Goal: Information Seeking & Learning: Compare options

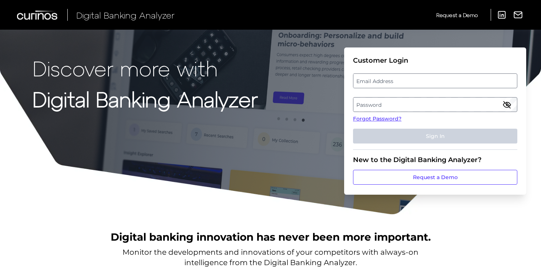
click at [394, 82] on label "Email Address" at bounding box center [435, 80] width 163 height 13
click at [394, 82] on input "email" at bounding box center [435, 80] width 164 height 15
type input "alice.falconer@aexp.com"
click at [416, 106] on label "Password" at bounding box center [435, 104] width 163 height 13
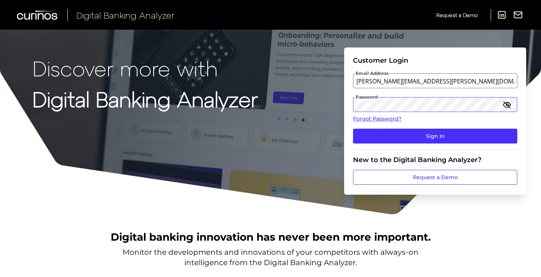
click at [353, 128] on button "Sign In" at bounding box center [435, 135] width 164 height 15
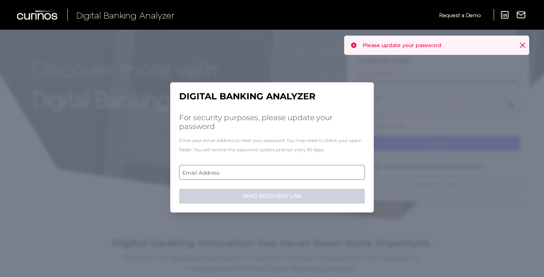
click at [232, 173] on label "Email Address" at bounding box center [272, 171] width 185 height 13
click at [232, 173] on input "email" at bounding box center [272, 172] width 186 height 15
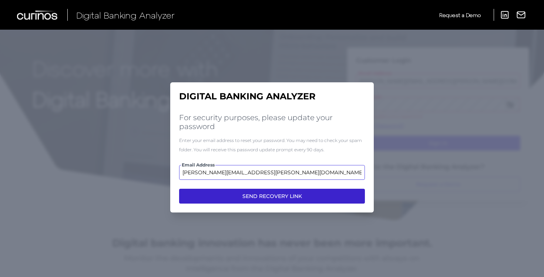
type input "alice.falconer@aexp.com"
click at [258, 195] on button "SEND RECOVERY LINK" at bounding box center [272, 195] width 186 height 15
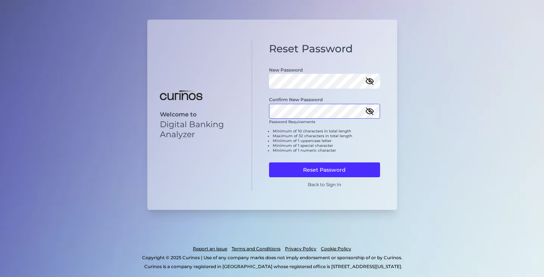
click at [269, 162] on button "Reset Password" at bounding box center [324, 169] width 111 height 15
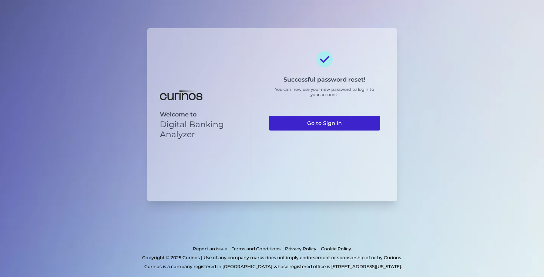
click at [316, 125] on link "Go to Sign In" at bounding box center [324, 123] width 111 height 15
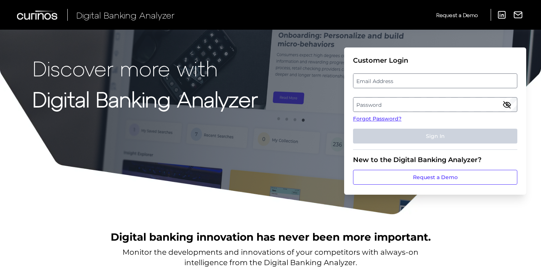
click at [395, 81] on label "Email Address" at bounding box center [435, 80] width 163 height 13
click at [395, 81] on input "email" at bounding box center [435, 80] width 164 height 15
type input "alice.falconer@aexp.com"
click at [383, 103] on label "Password" at bounding box center [435, 104] width 163 height 13
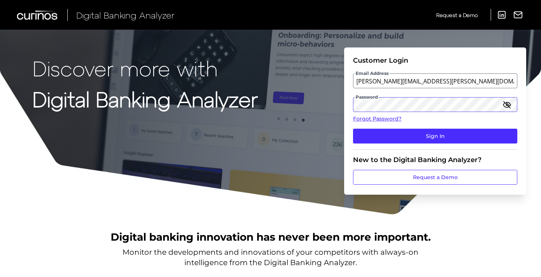
click at [353, 128] on button "Sign In" at bounding box center [435, 135] width 164 height 15
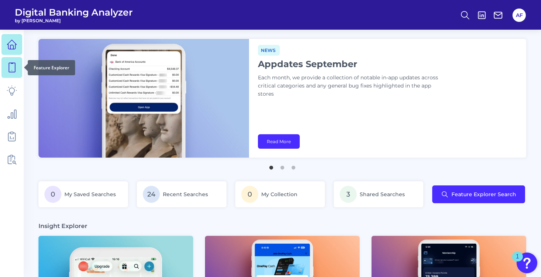
click at [12, 66] on icon at bounding box center [12, 67] width 10 height 10
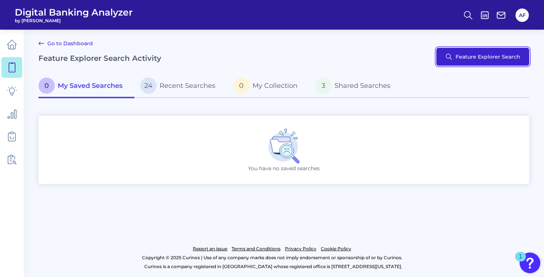
click at [449, 60] on button "Feature Explorer Search" at bounding box center [482, 57] width 93 height 18
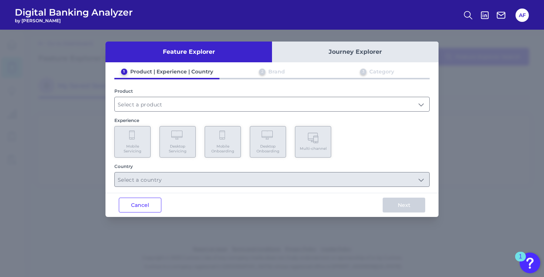
click at [337, 51] on button "Journey Explorer" at bounding box center [355, 51] width 167 height 21
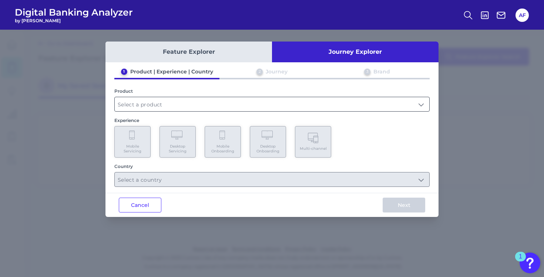
click at [227, 101] on input "text" at bounding box center [272, 104] width 315 height 14
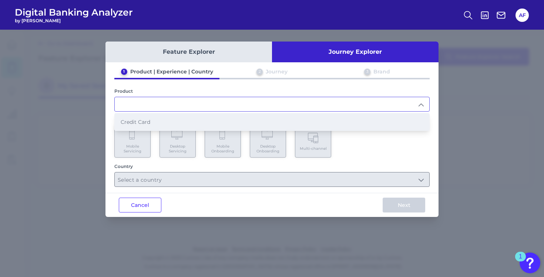
click at [182, 122] on li "Credit Card" at bounding box center [272, 121] width 315 height 17
type input "Credit Card"
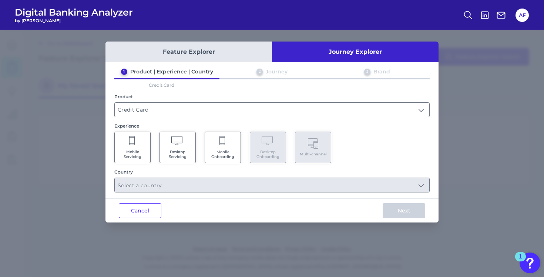
click at [238, 143] on Onboarding "Mobile Onboarding" at bounding box center [223, 146] width 36 height 31
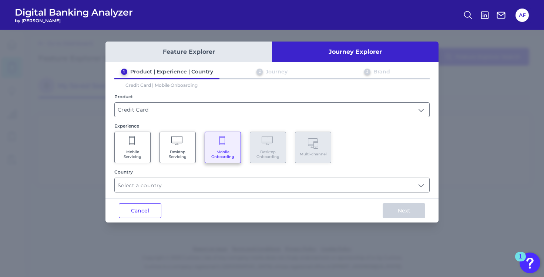
click at [138, 146] on Servicing "Mobile Servicing" at bounding box center [132, 146] width 36 height 31
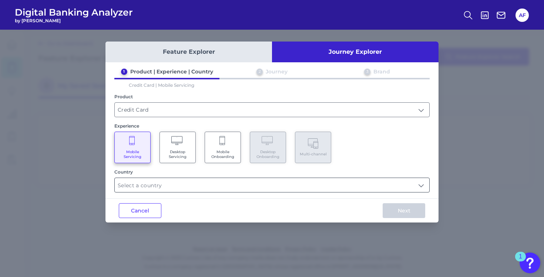
click at [238, 183] on input "text" at bounding box center [272, 185] width 315 height 14
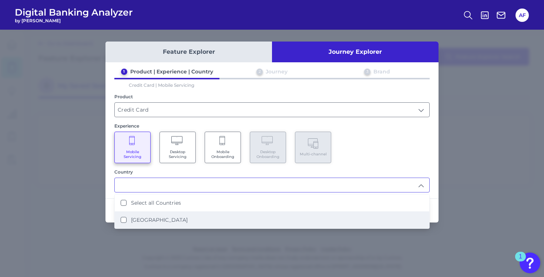
click at [153, 218] on label "United Kingdom" at bounding box center [159, 219] width 57 height 7
type input "Select all Countries"
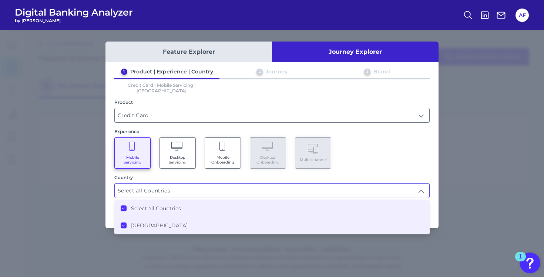
click at [400, 155] on div "Mobile Servicing Desktop Servicing Mobile Onboarding Desktop Onboarding Multi-c…" at bounding box center [271, 152] width 315 height 31
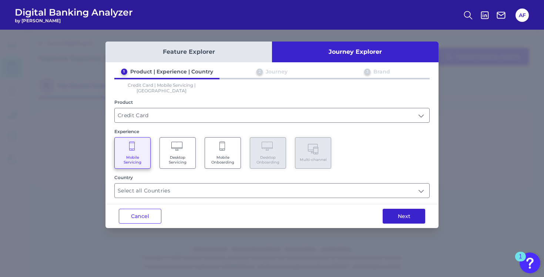
click at [405, 208] on button "Next" at bounding box center [404, 215] width 43 height 15
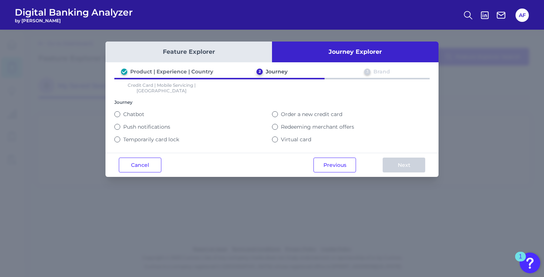
click at [193, 50] on button "Feature Explorer" at bounding box center [189, 51] width 167 height 21
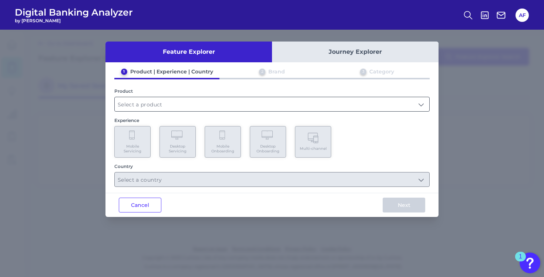
click at [182, 100] on input "text" at bounding box center [272, 104] width 315 height 14
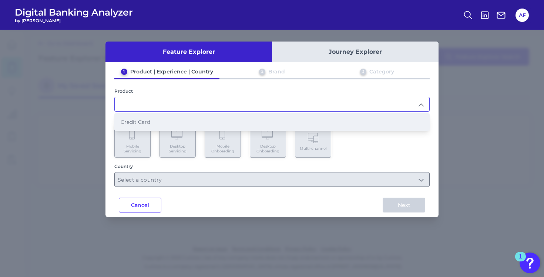
click at [150, 120] on span "Credit Card" at bounding box center [136, 121] width 30 height 7
type input "Credit Card"
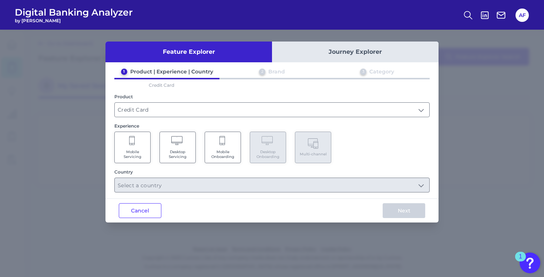
click at [219, 146] on Onboarding "Mobile Onboarding" at bounding box center [223, 146] width 36 height 31
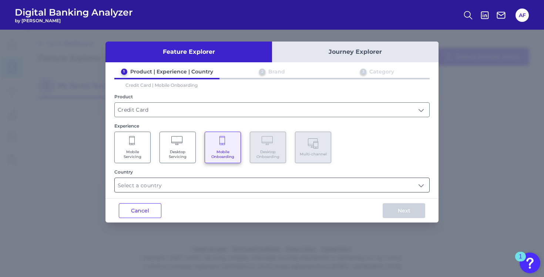
click at [217, 186] on input "text" at bounding box center [272, 185] width 315 height 14
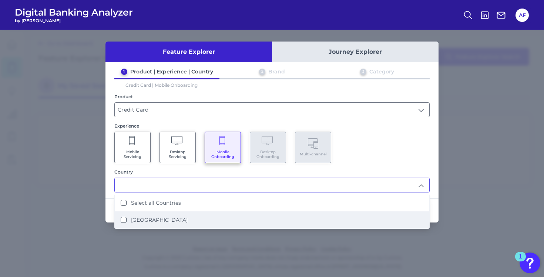
click at [160, 218] on label "United Kingdom" at bounding box center [159, 219] width 57 height 7
type input "Select all Countries"
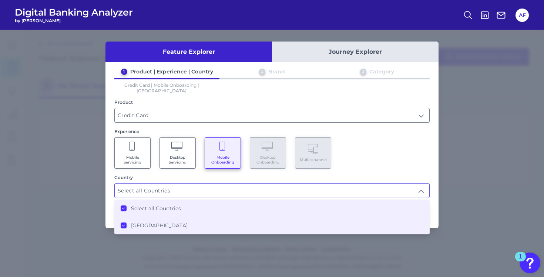
click at [396, 145] on div "Mobile Servicing Desktop Servicing Mobile Onboarding Desktop Onboarding Multi-c…" at bounding box center [271, 152] width 315 height 31
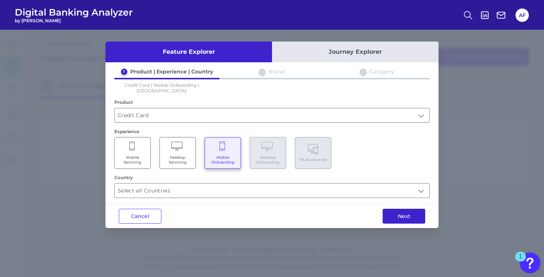
click at [418, 212] on button "Next" at bounding box center [404, 215] width 43 height 15
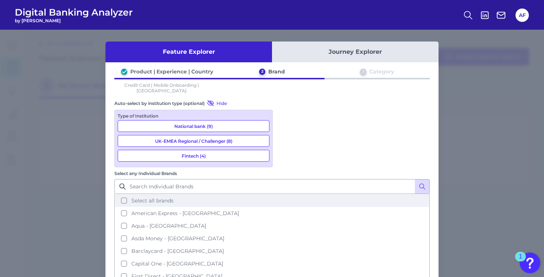
click at [174, 197] on span "Select all brands" at bounding box center [152, 200] width 42 height 7
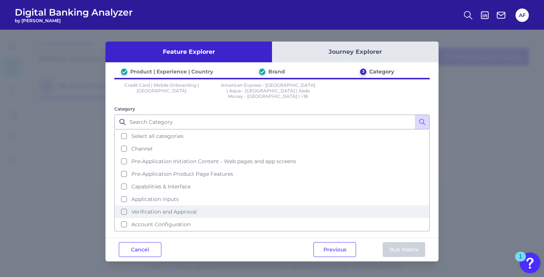
click at [174, 208] on span "Verification and Approval" at bounding box center [164, 211] width 66 height 7
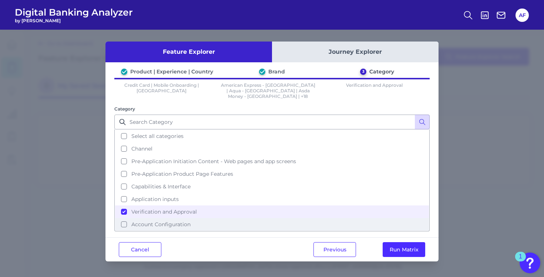
click at [175, 221] on span "Account Configuration" at bounding box center [160, 224] width 59 height 7
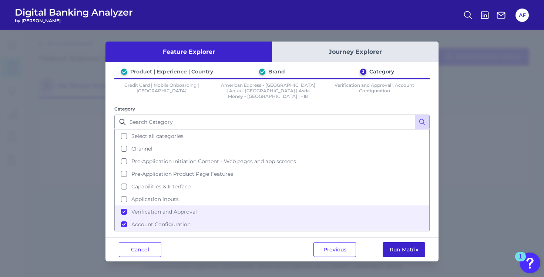
click at [404, 242] on button "Run Matrix" at bounding box center [404, 249] width 43 height 15
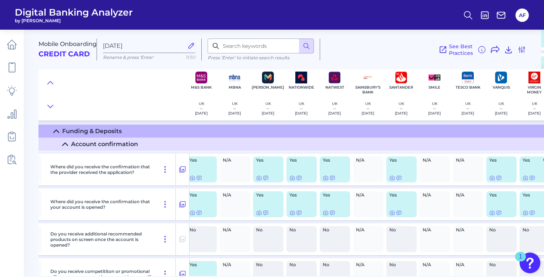
scroll to position [724, 352]
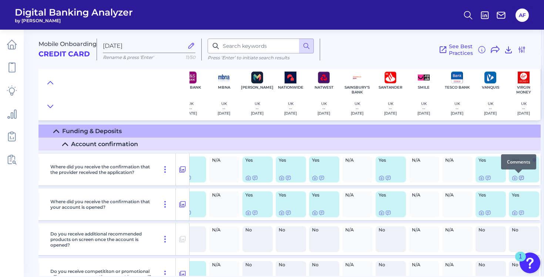
click at [520, 177] on icon at bounding box center [522, 178] width 6 height 6
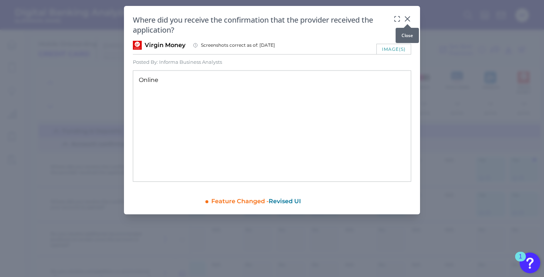
click at [408, 20] on div at bounding box center [407, 23] width 7 height 7
click at [408, 18] on icon at bounding box center [407, 19] width 4 height 4
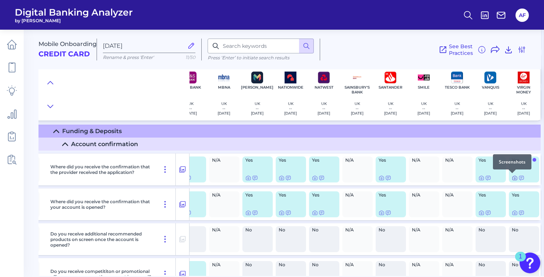
click at [512, 178] on icon at bounding box center [515, 178] width 6 height 6
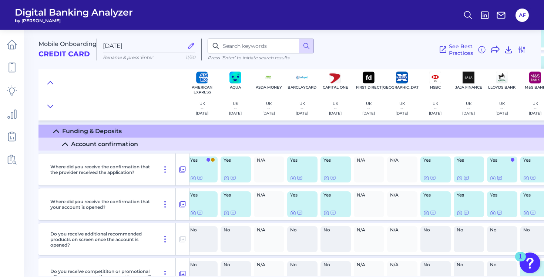
scroll to position [724, 0]
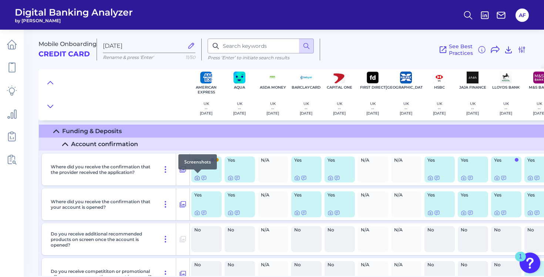
click at [195, 177] on icon at bounding box center [197, 178] width 6 height 6
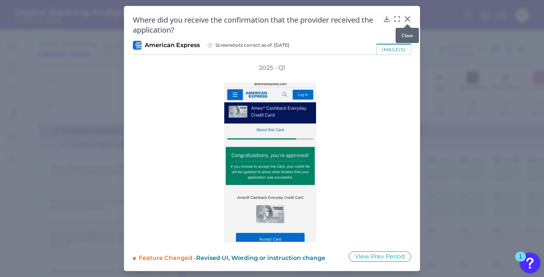
click at [409, 18] on icon at bounding box center [407, 18] width 7 height 7
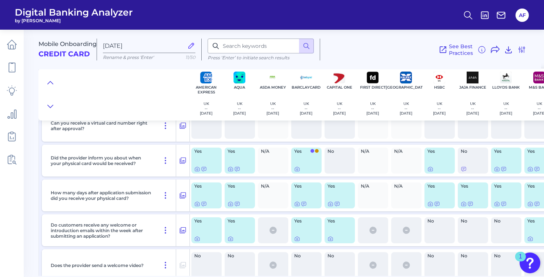
scroll to position [1050, 0]
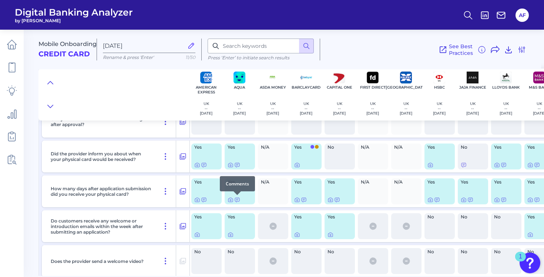
click at [237, 198] on div at bounding box center [237, 194] width 7 height 7
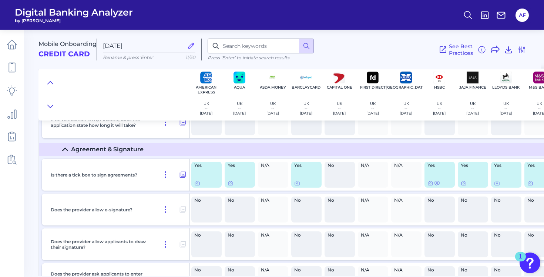
scroll to position [354, 0]
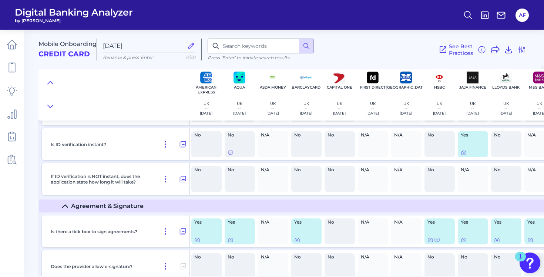
click at [66, 205] on icon at bounding box center [65, 205] width 5 height 3
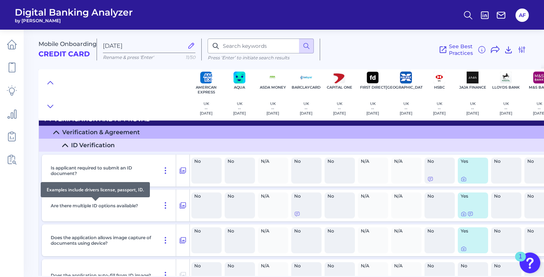
scroll to position [0, 0]
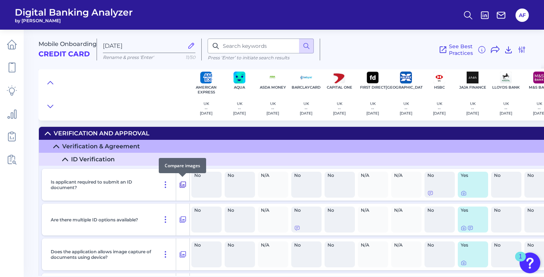
click at [182, 185] on icon at bounding box center [182, 184] width 7 height 9
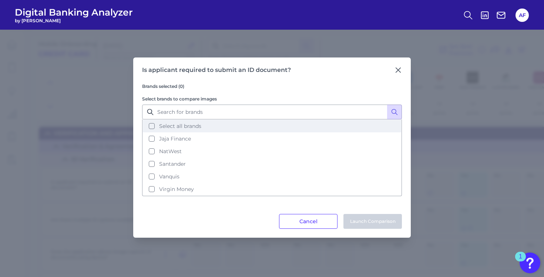
click at [151, 125] on button "Select all brands" at bounding box center [272, 126] width 258 height 13
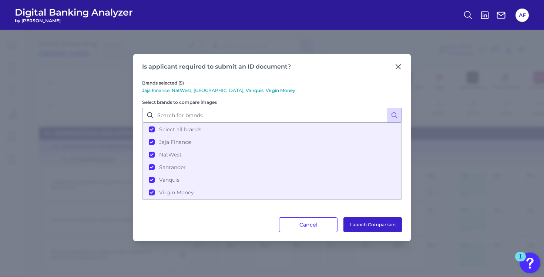
click at [379, 223] on button "Launch Comparison" at bounding box center [373, 224] width 58 height 15
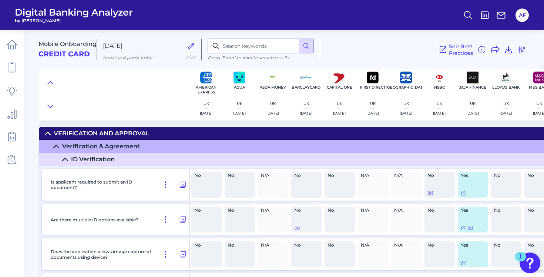
click at [57, 144] on icon at bounding box center [56, 146] width 6 height 6
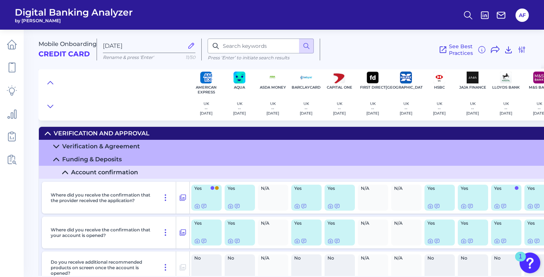
click at [56, 159] on icon at bounding box center [56, 159] width 6 height 6
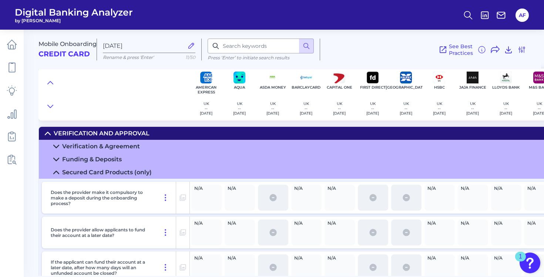
click at [56, 170] on icon at bounding box center [56, 172] width 6 height 6
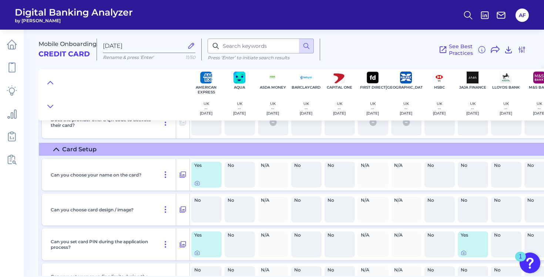
scroll to position [281, 0]
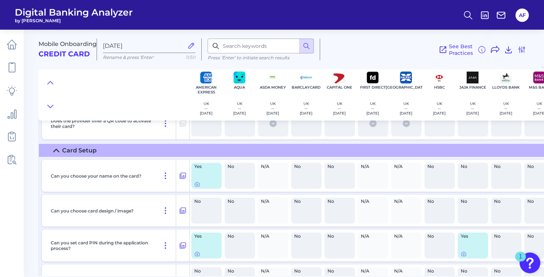
click at [53, 151] on icon at bounding box center [56, 150] width 6 height 6
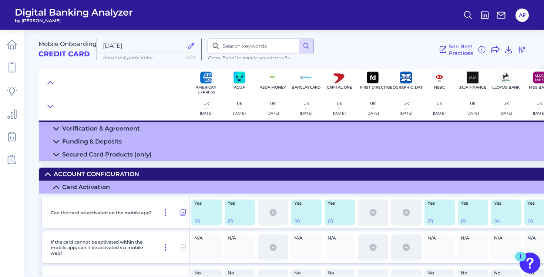
scroll to position [26, 0]
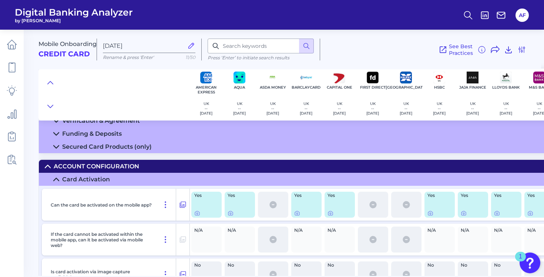
click at [55, 177] on icon at bounding box center [56, 179] width 6 height 6
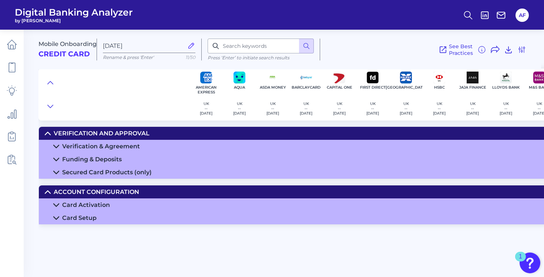
click at [54, 145] on icon at bounding box center [56, 146] width 5 height 3
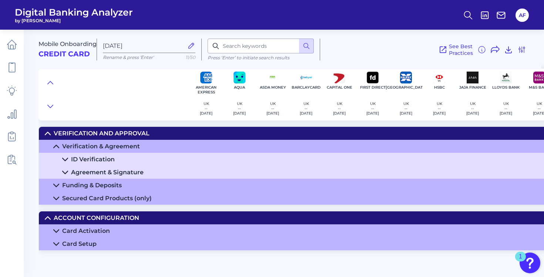
click at [54, 145] on icon at bounding box center [56, 146] width 6 height 6
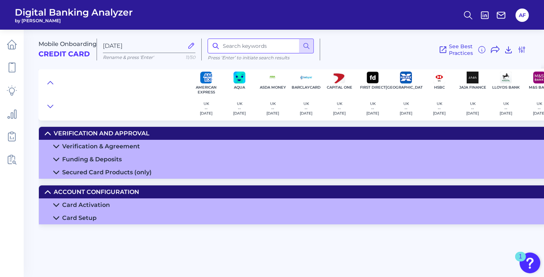
click at [238, 47] on input at bounding box center [261, 46] width 106 height 15
type input "email"
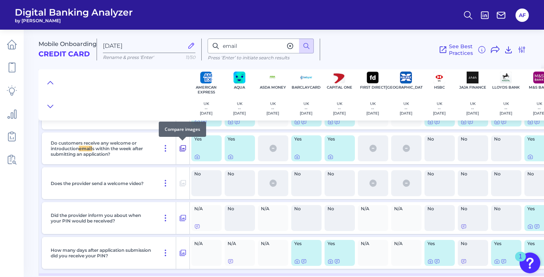
click at [183, 148] on icon at bounding box center [183, 148] width 6 height 6
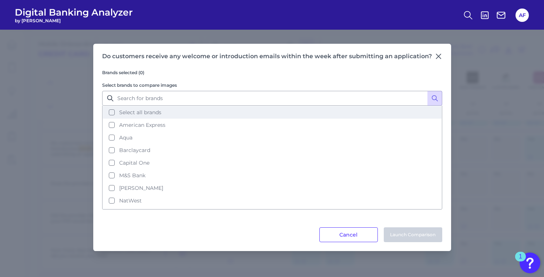
click at [114, 113] on button "Select all brands" at bounding box center [272, 112] width 339 height 13
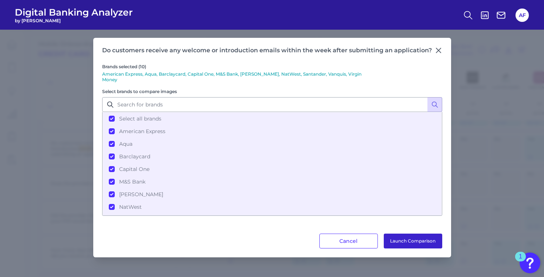
click at [400, 236] on button "Launch Comparison" at bounding box center [413, 240] width 58 height 15
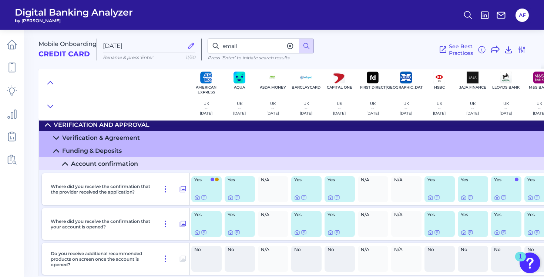
scroll to position [0, 0]
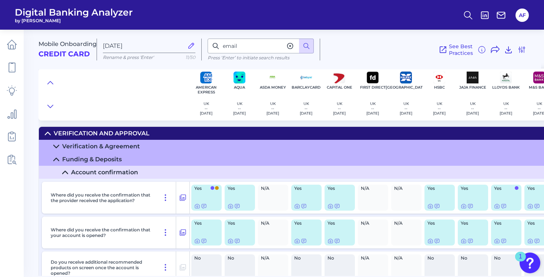
click at [54, 156] on icon at bounding box center [56, 159] width 6 height 6
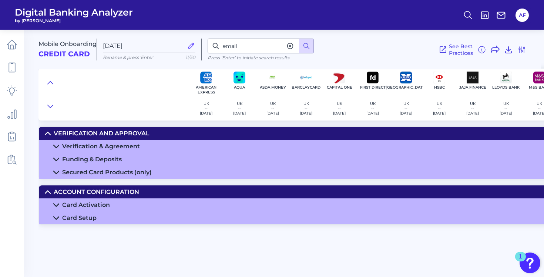
click at [56, 143] on summary "Verification & Agreement" at bounding box center [464, 146] width 851 height 13
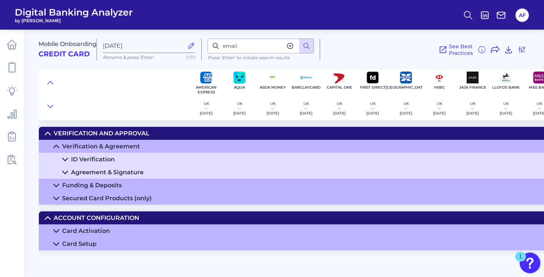
click at [64, 158] on icon at bounding box center [65, 159] width 5 height 3
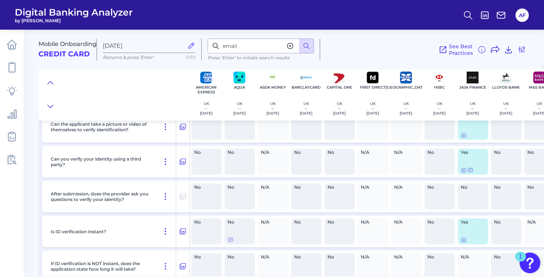
scroll to position [267, 0]
click at [183, 163] on icon at bounding box center [183, 161] width 6 height 6
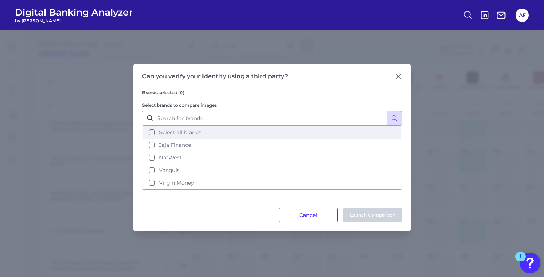
click at [150, 131] on button "Select all brands" at bounding box center [272, 132] width 258 height 13
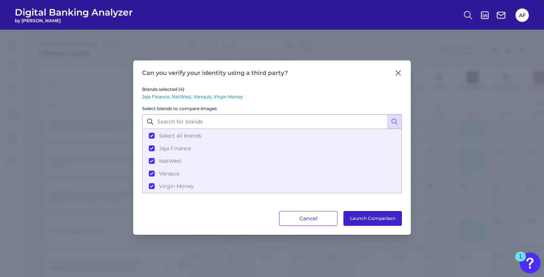
click at [357, 217] on button "Launch Comparison" at bounding box center [373, 218] width 58 height 15
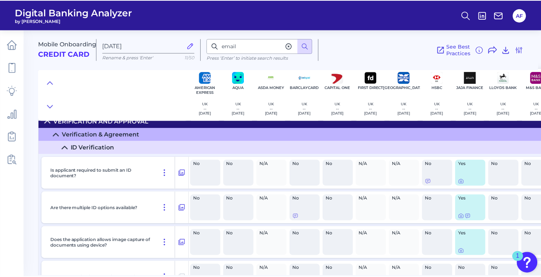
scroll to position [0, 0]
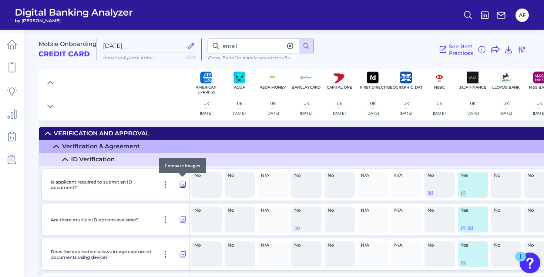
click at [182, 183] on icon at bounding box center [182, 184] width 7 height 9
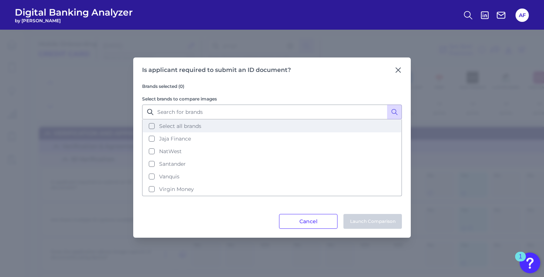
click at [152, 125] on button "Select all brands" at bounding box center [272, 126] width 258 height 13
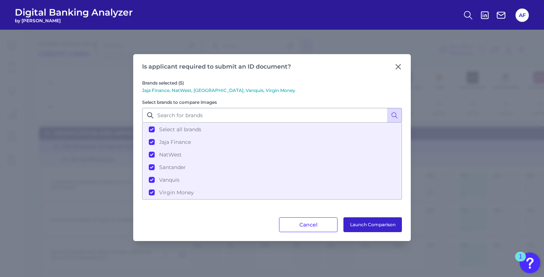
click at [358, 223] on button "Launch Comparison" at bounding box center [373, 224] width 58 height 15
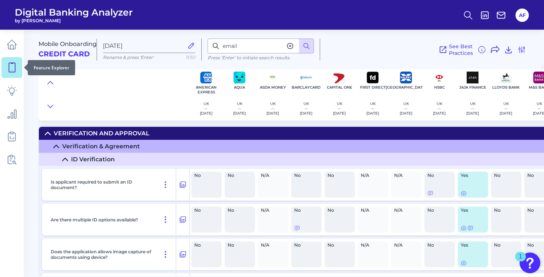
click at [13, 70] on icon at bounding box center [12, 67] width 10 height 10
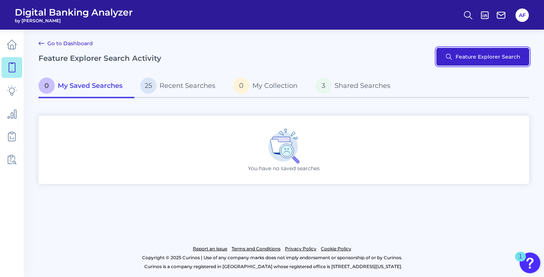
click at [469, 51] on button "Feature Explorer Search" at bounding box center [482, 57] width 93 height 18
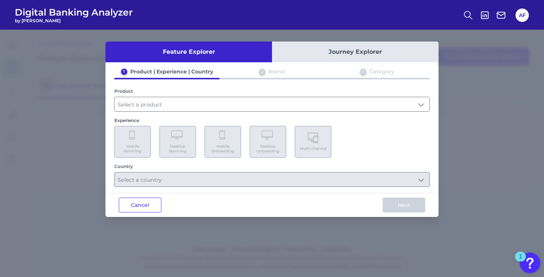
click at [342, 54] on button "Journey Explorer" at bounding box center [355, 51] width 167 height 21
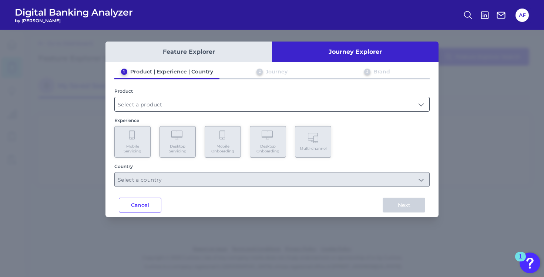
click at [230, 104] on input "text" at bounding box center [272, 104] width 315 height 14
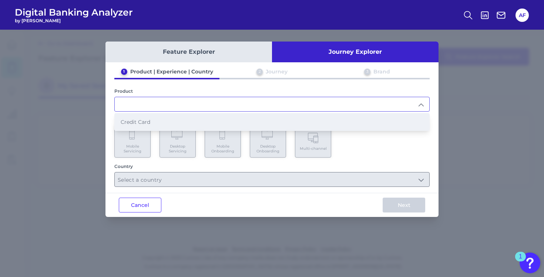
click at [217, 118] on li "Credit Card" at bounding box center [272, 121] width 315 height 17
type input "Credit Card"
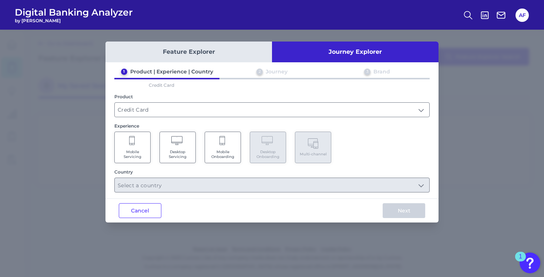
click at [220, 142] on icon at bounding box center [223, 141] width 7 height 10
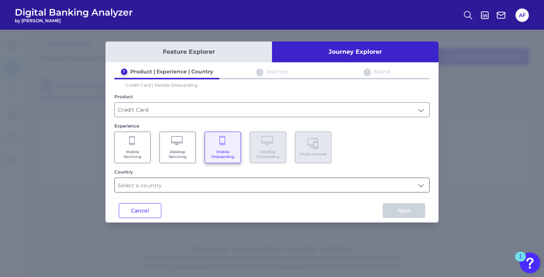
click at [194, 188] on input "text" at bounding box center [272, 185] width 315 height 14
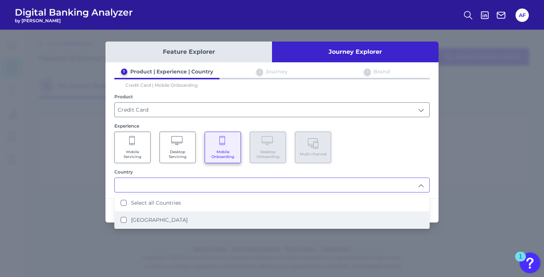
click at [170, 220] on label "United Kingdom" at bounding box center [159, 219] width 57 height 7
type input "Select all Countries"
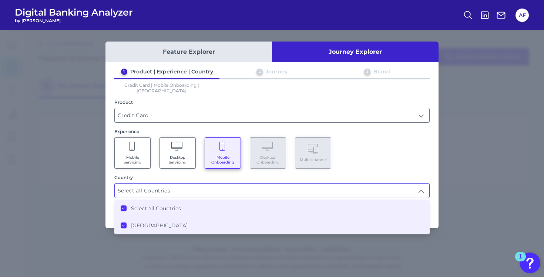
click at [383, 137] on div "Mobile Servicing Desktop Servicing Mobile Onboarding Desktop Onboarding Multi-c…" at bounding box center [271, 152] width 315 height 31
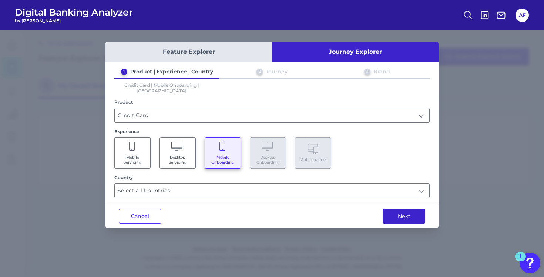
click at [413, 208] on button "Next" at bounding box center [404, 215] width 43 height 15
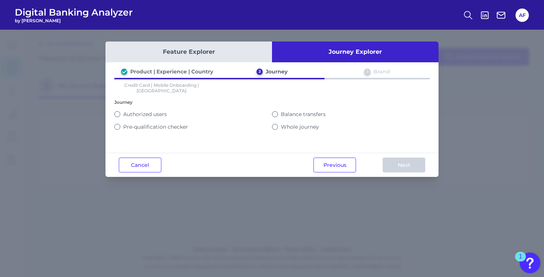
click at [175, 123] on label "Pre-qualification checker" at bounding box center [155, 126] width 65 height 7
click at [120, 124] on button "Pre-qualification checker" at bounding box center [117, 127] width 6 height 6
click at [288, 123] on label "Whole journey" at bounding box center [300, 126] width 38 height 7
click at [278, 124] on button "Whole journey" at bounding box center [275, 127] width 6 height 6
click at [392, 167] on button "Next" at bounding box center [404, 164] width 43 height 15
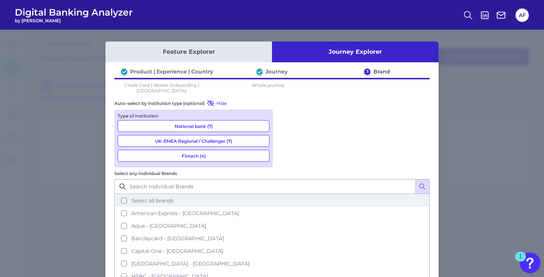
click at [286, 194] on button "Select all brands" at bounding box center [272, 200] width 314 height 13
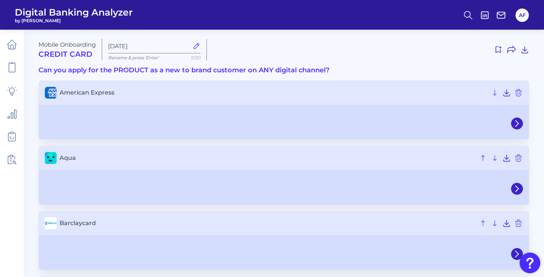
type input "[DATE]"
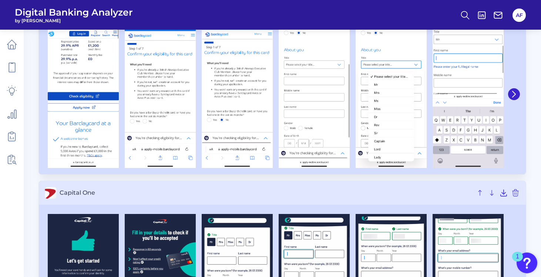
scroll to position [507, 0]
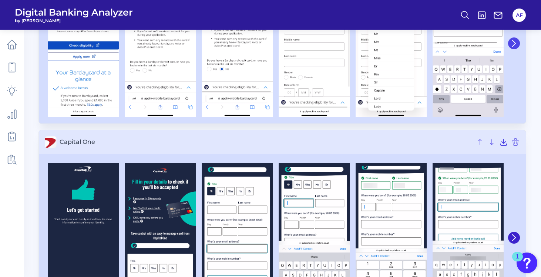
click at [518, 42] on button at bounding box center [514, 43] width 12 height 12
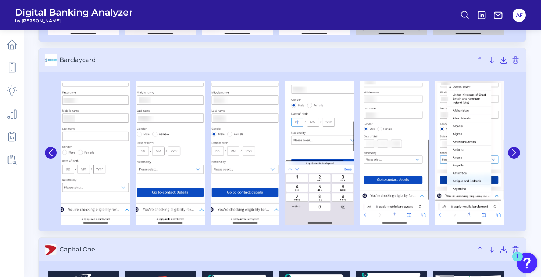
scroll to position [396, 0]
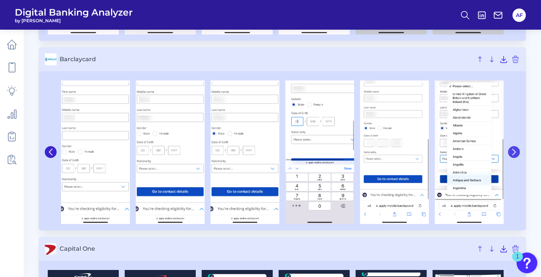
click at [519, 154] on button at bounding box center [514, 152] width 12 height 12
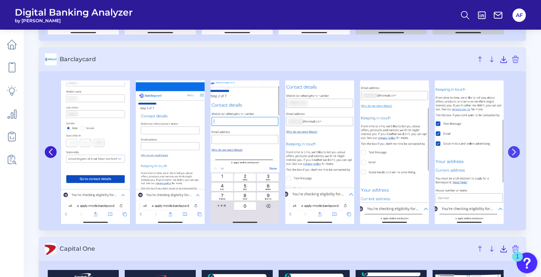
click at [515, 154] on icon at bounding box center [514, 151] width 7 height 7
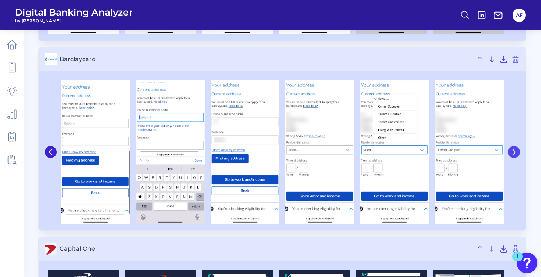
click at [515, 154] on icon at bounding box center [514, 151] width 7 height 7
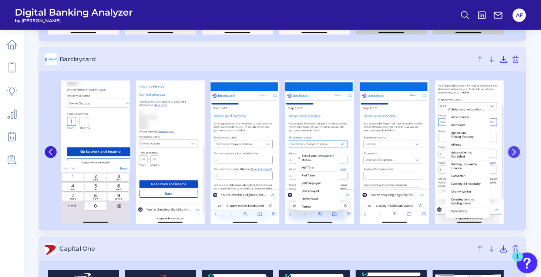
click at [515, 154] on icon at bounding box center [514, 151] width 7 height 7
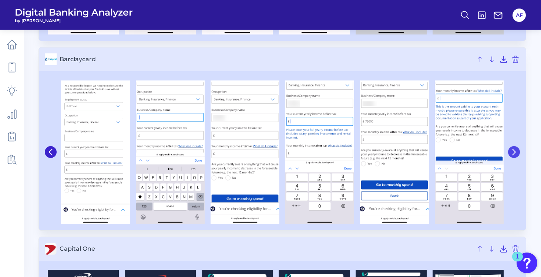
click at [515, 154] on icon at bounding box center [514, 151] width 7 height 7
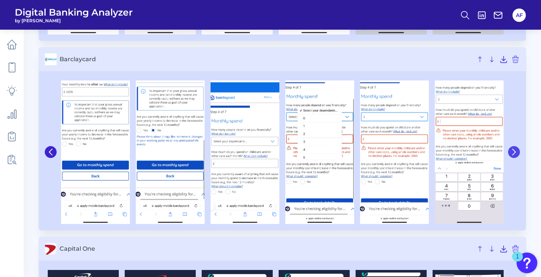
click at [515, 154] on icon at bounding box center [514, 151] width 7 height 7
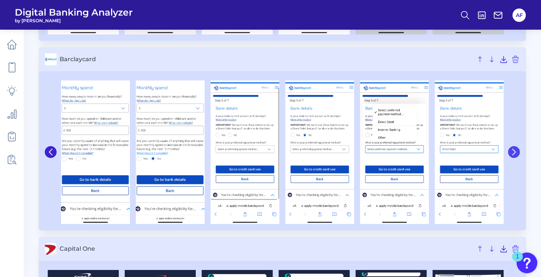
click at [515, 154] on icon at bounding box center [514, 151] width 7 height 7
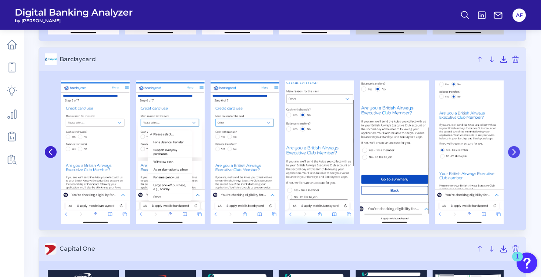
click at [515, 154] on icon at bounding box center [514, 151] width 7 height 7
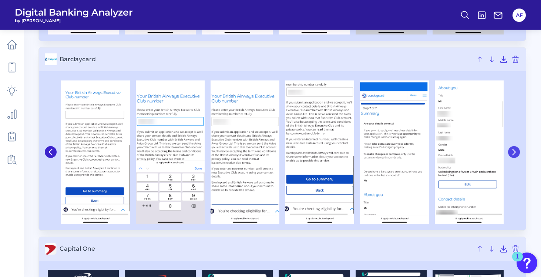
click at [515, 154] on icon at bounding box center [514, 151] width 7 height 7
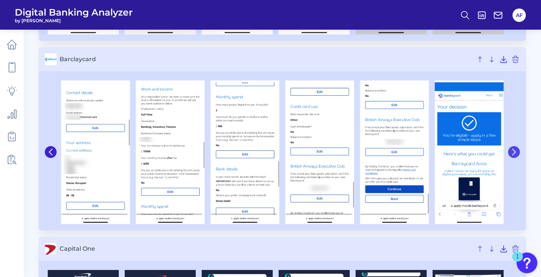
click at [515, 154] on icon at bounding box center [514, 151] width 7 height 7
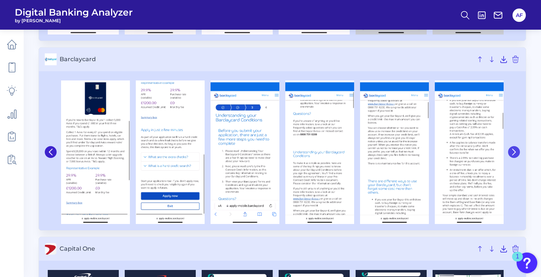
click at [515, 154] on icon at bounding box center [514, 151] width 7 height 7
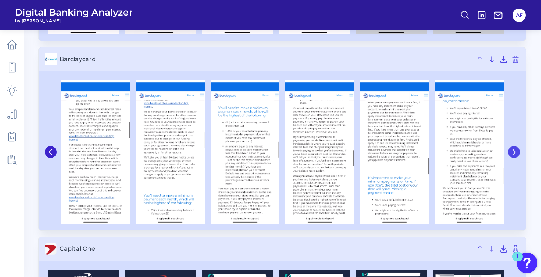
click at [515, 154] on icon at bounding box center [514, 151] width 7 height 7
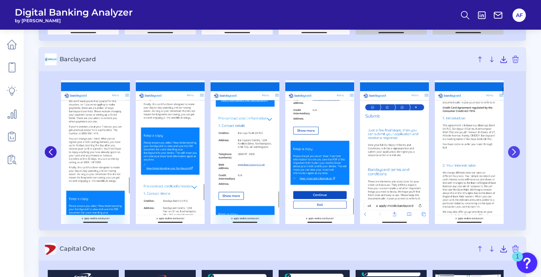
click at [515, 154] on icon at bounding box center [514, 151] width 7 height 7
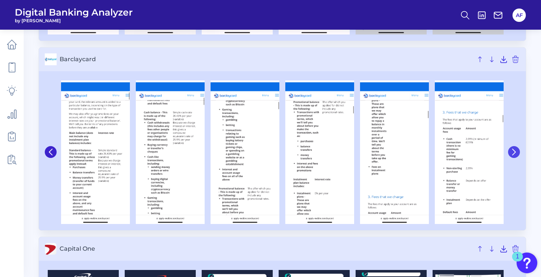
click at [515, 154] on icon at bounding box center [514, 151] width 7 height 7
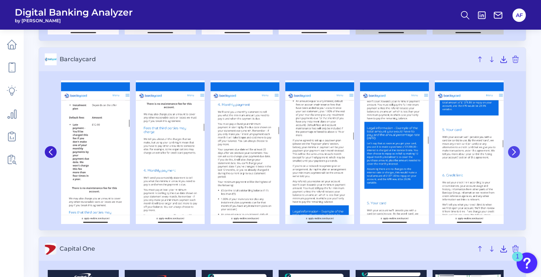
click at [515, 154] on icon at bounding box center [514, 151] width 7 height 7
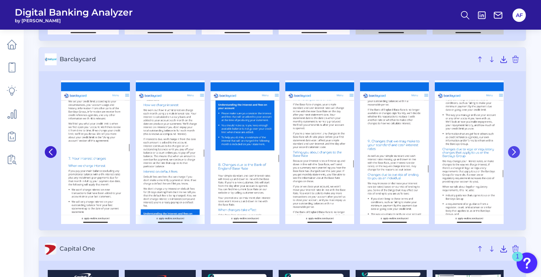
click at [515, 154] on icon at bounding box center [514, 151] width 7 height 7
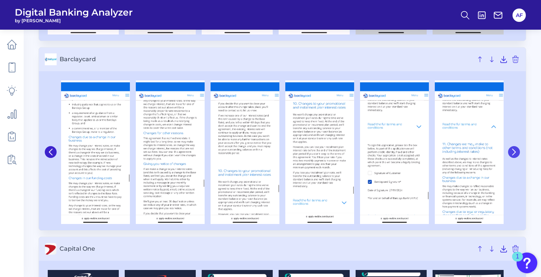
click at [515, 154] on icon at bounding box center [514, 151] width 7 height 7
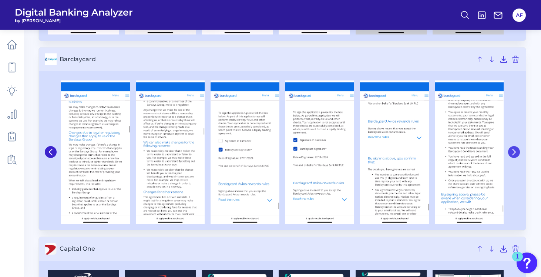
click at [515, 154] on icon at bounding box center [514, 151] width 7 height 7
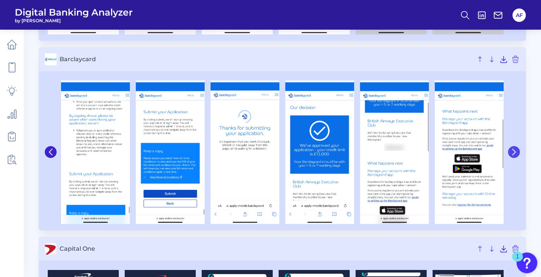
click at [515, 154] on icon at bounding box center [514, 151] width 7 height 7
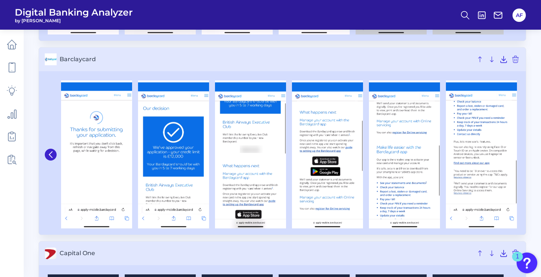
click at [515, 154] on img at bounding box center [481, 154] width 71 height 148
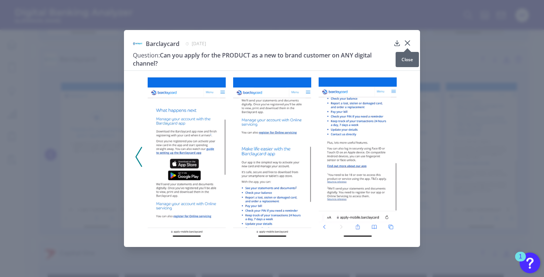
click at [409, 42] on icon at bounding box center [407, 42] width 7 height 7
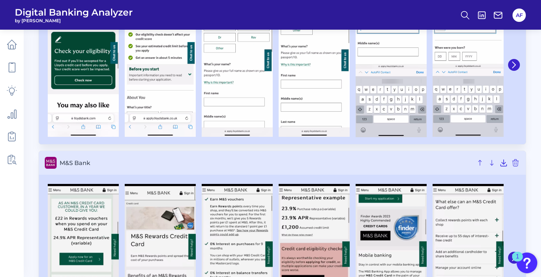
scroll to position [1452, 0]
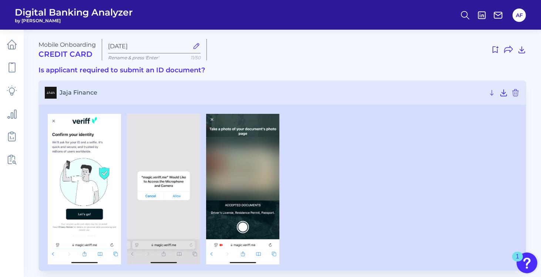
click at [42, 19] on span "by [PERSON_NAME]" at bounding box center [74, 21] width 118 height 6
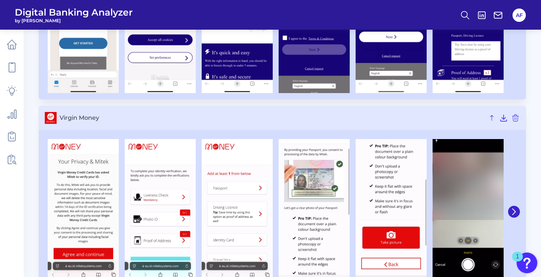
scroll to position [780, 0]
